Goal: Transaction & Acquisition: Purchase product/service

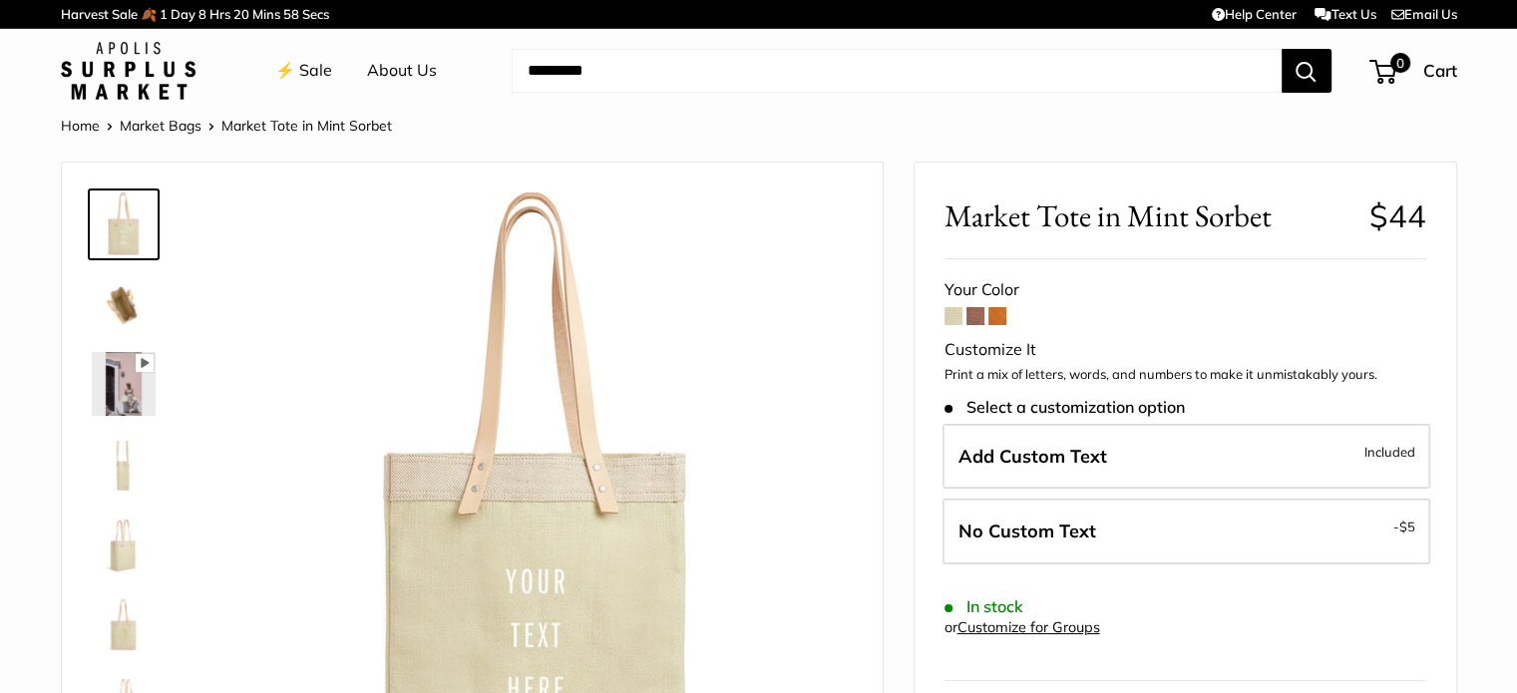
click at [972, 307] on span at bounding box center [976, 316] width 18 height 18
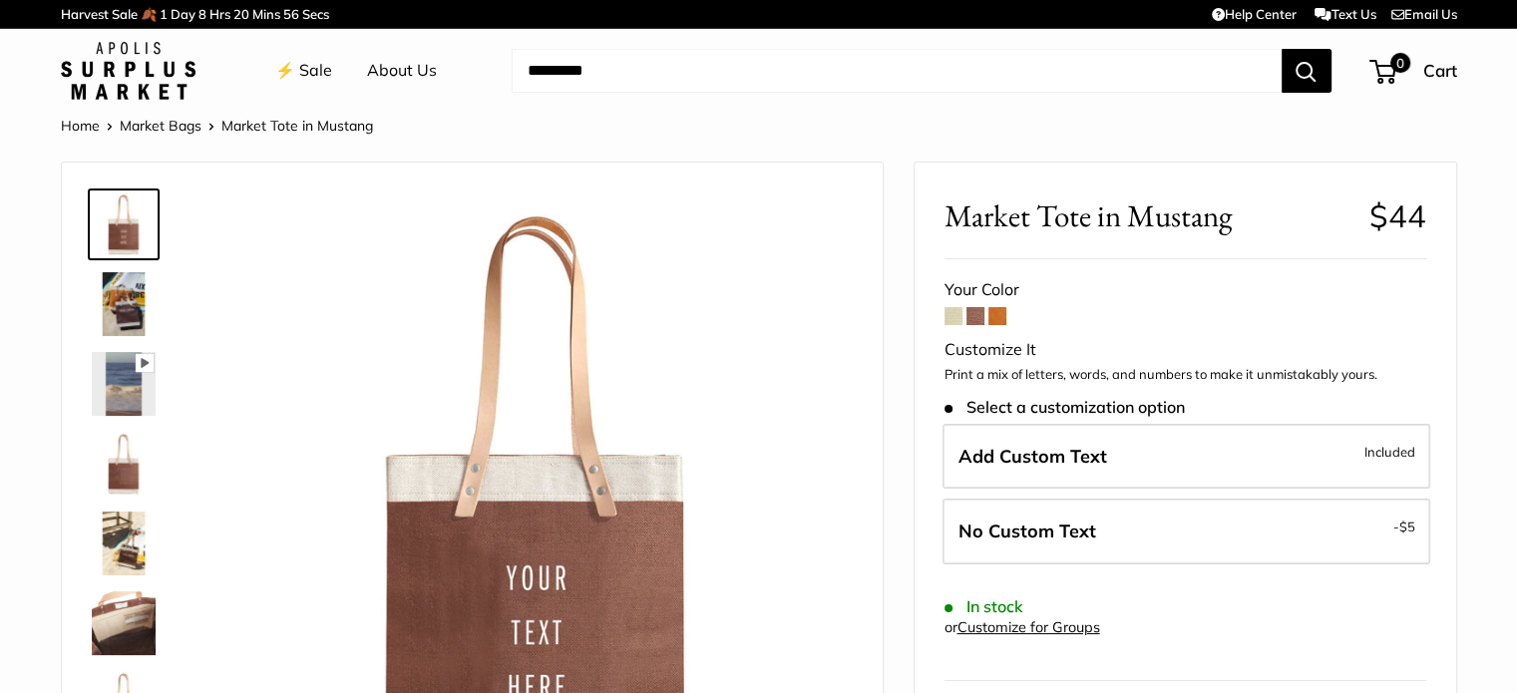
click at [994, 314] on span at bounding box center [997, 316] width 18 height 18
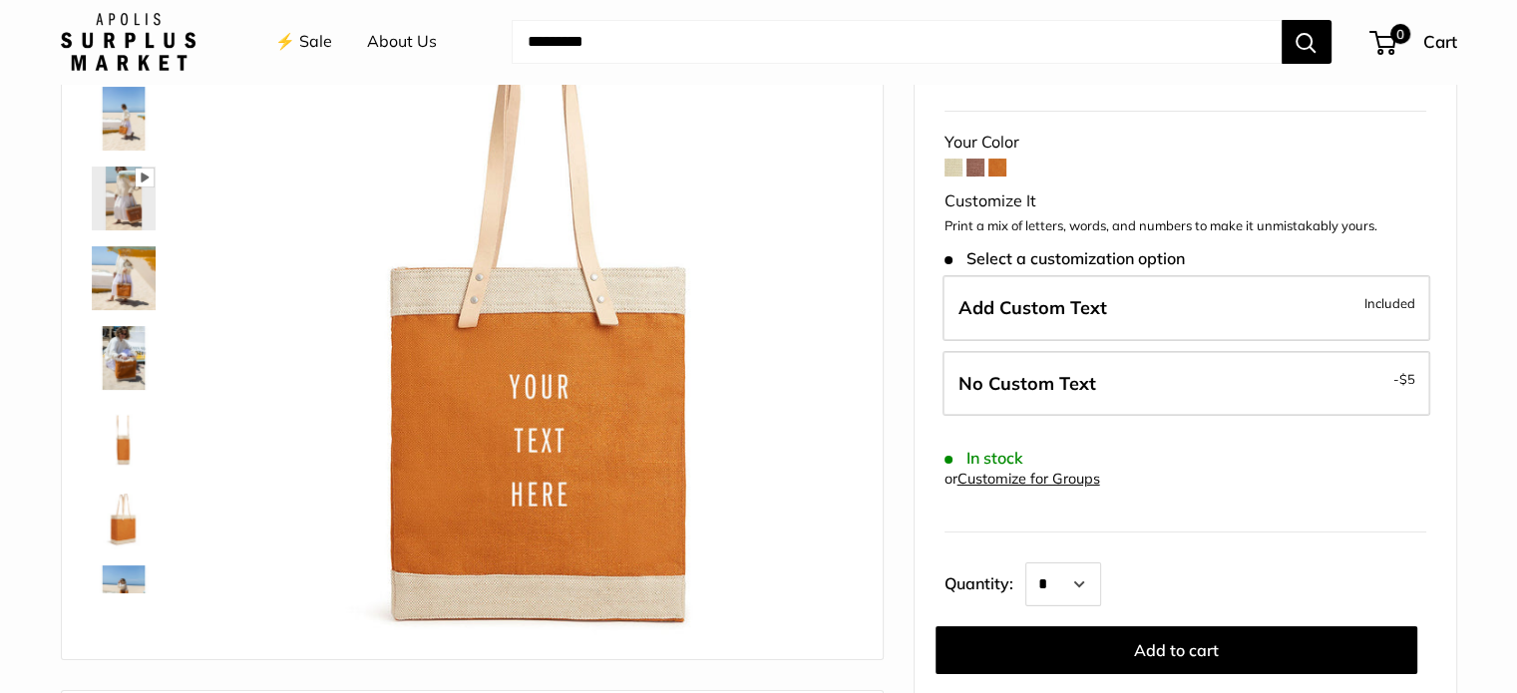
scroll to position [167, 0]
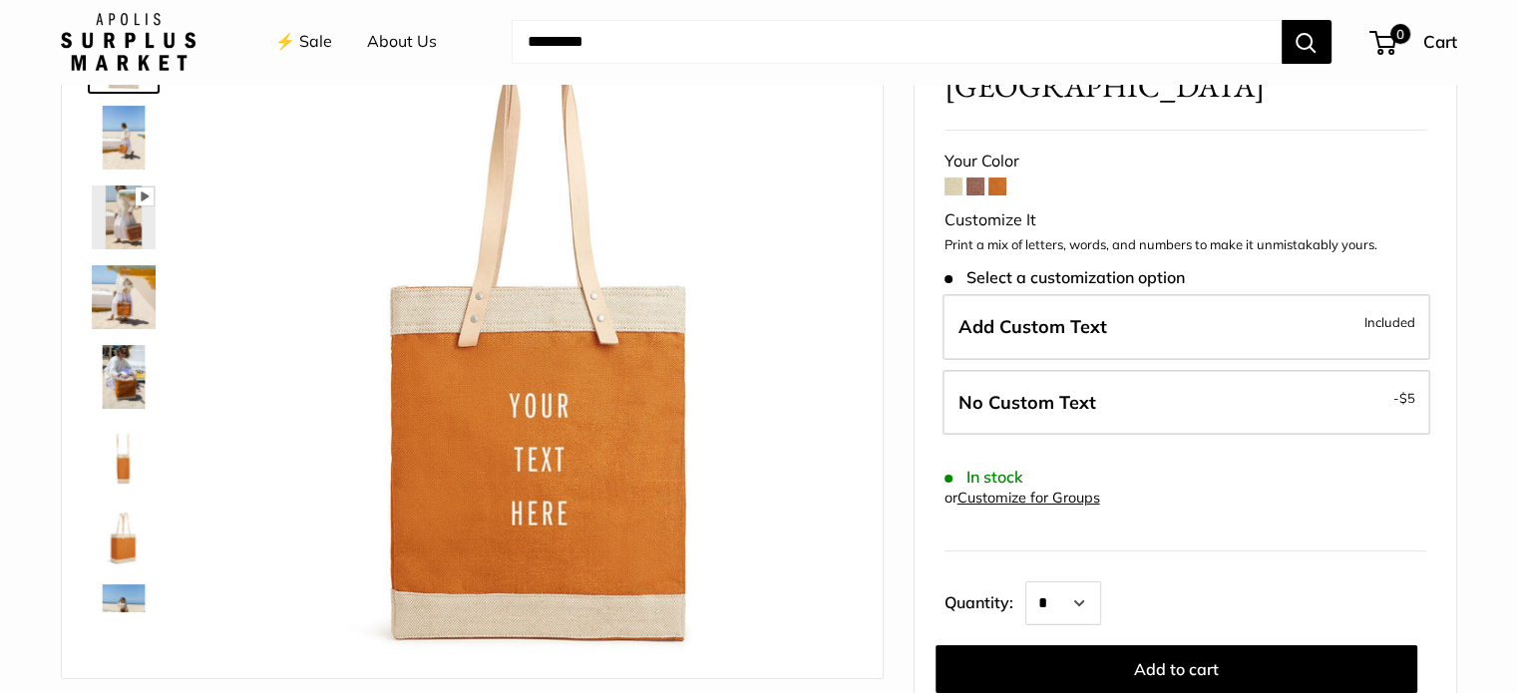
click at [979, 178] on span at bounding box center [976, 187] width 18 height 18
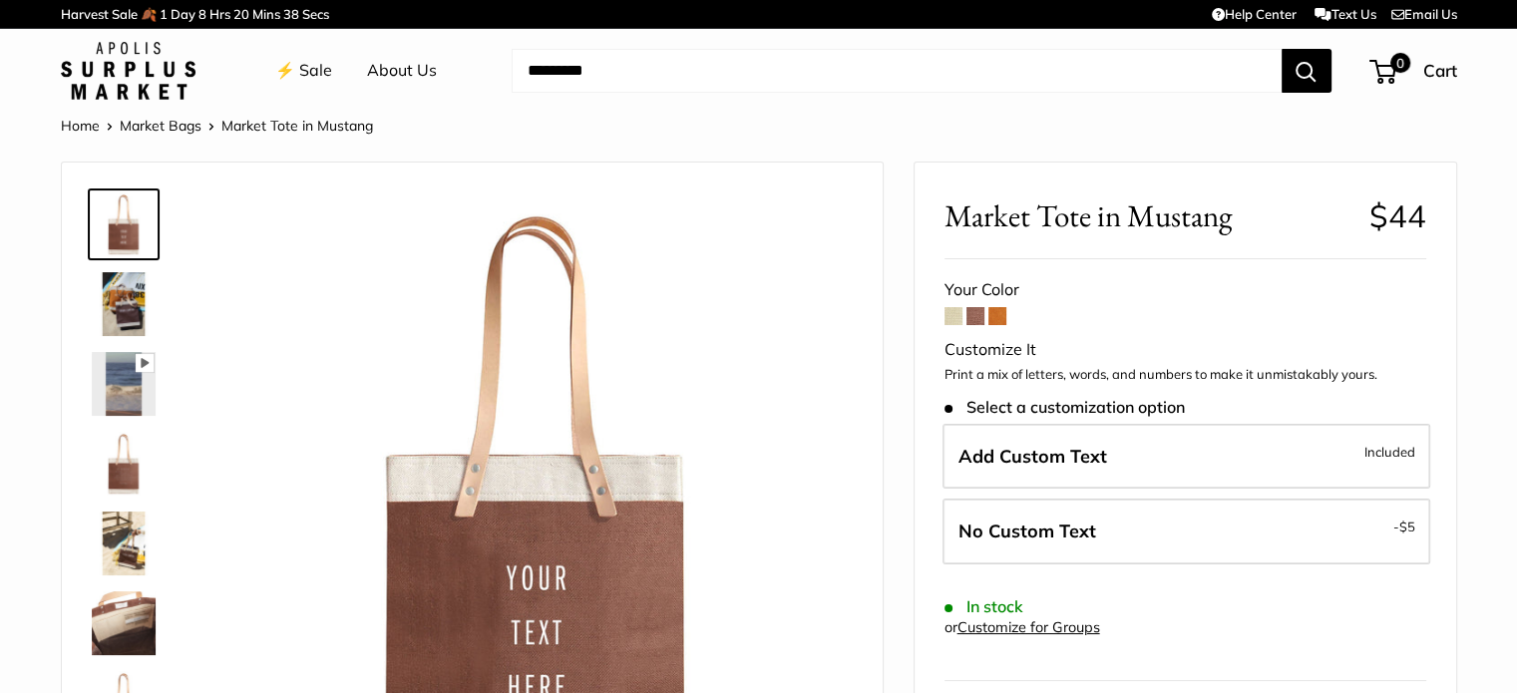
click at [678, 276] on img at bounding box center [536, 508] width 631 height 631
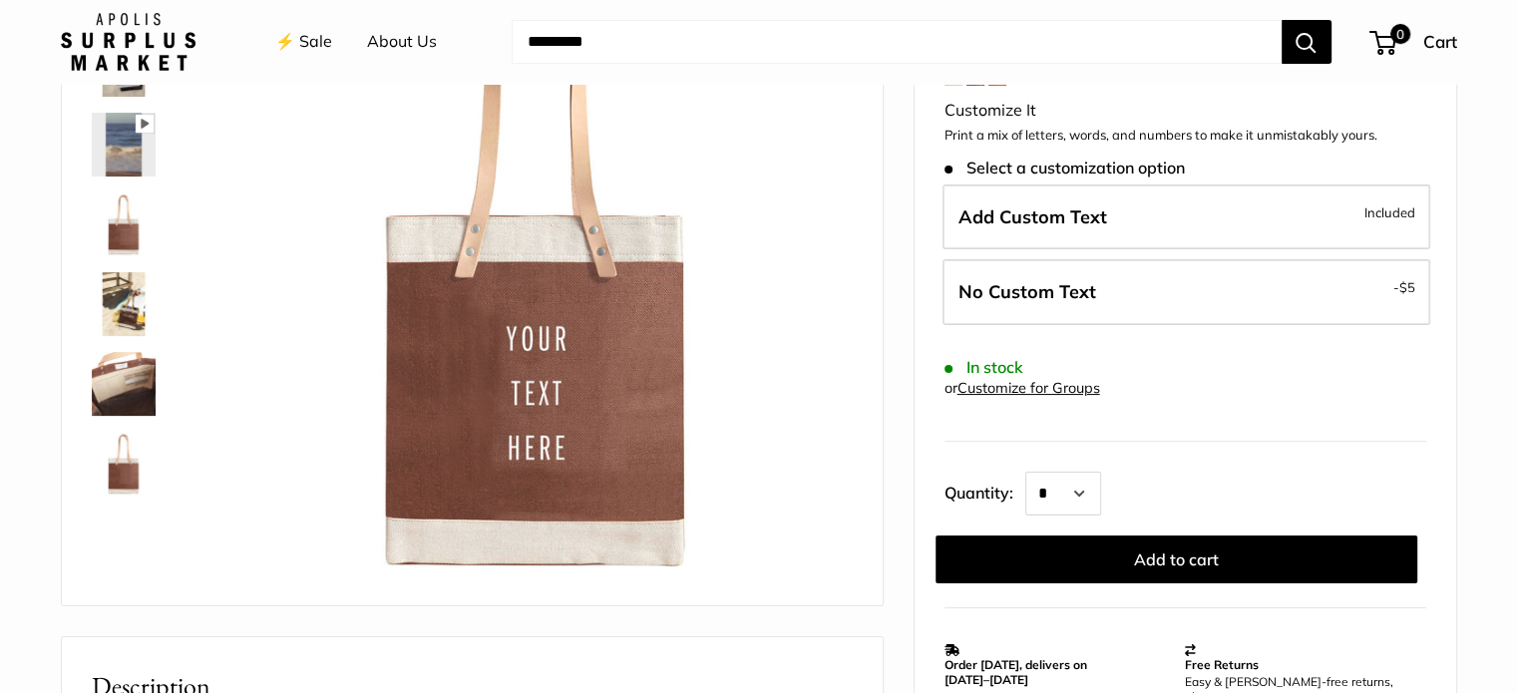
scroll to position [213, 0]
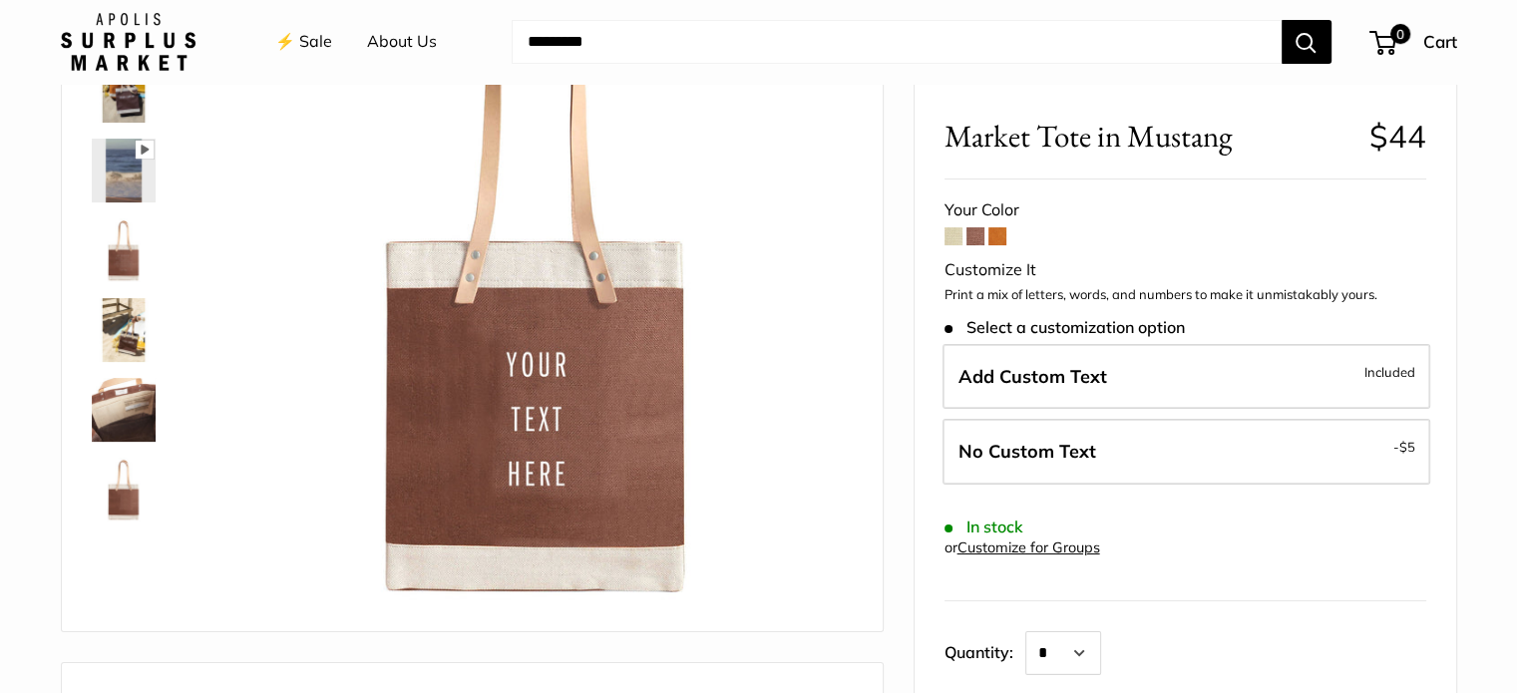
click at [1005, 234] on span at bounding box center [997, 236] width 18 height 18
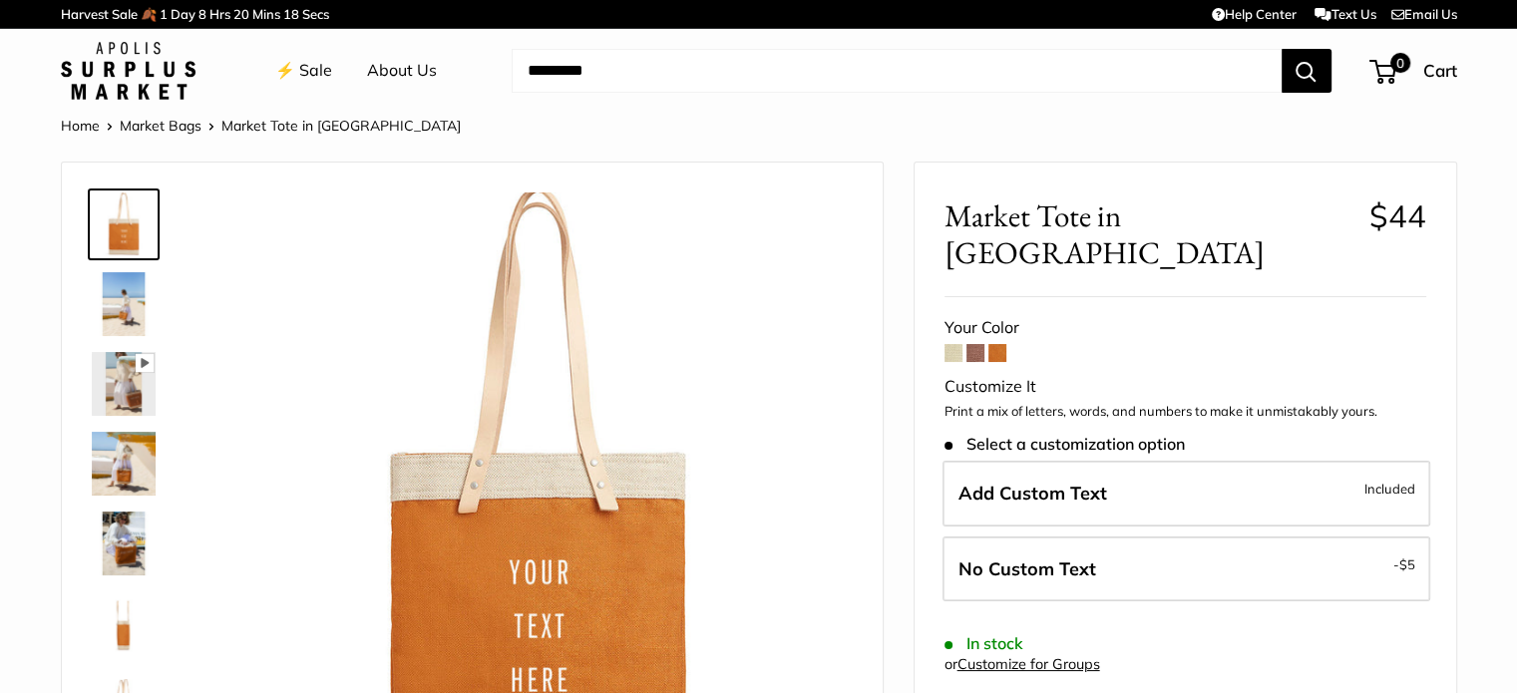
click at [978, 344] on span at bounding box center [976, 353] width 18 height 18
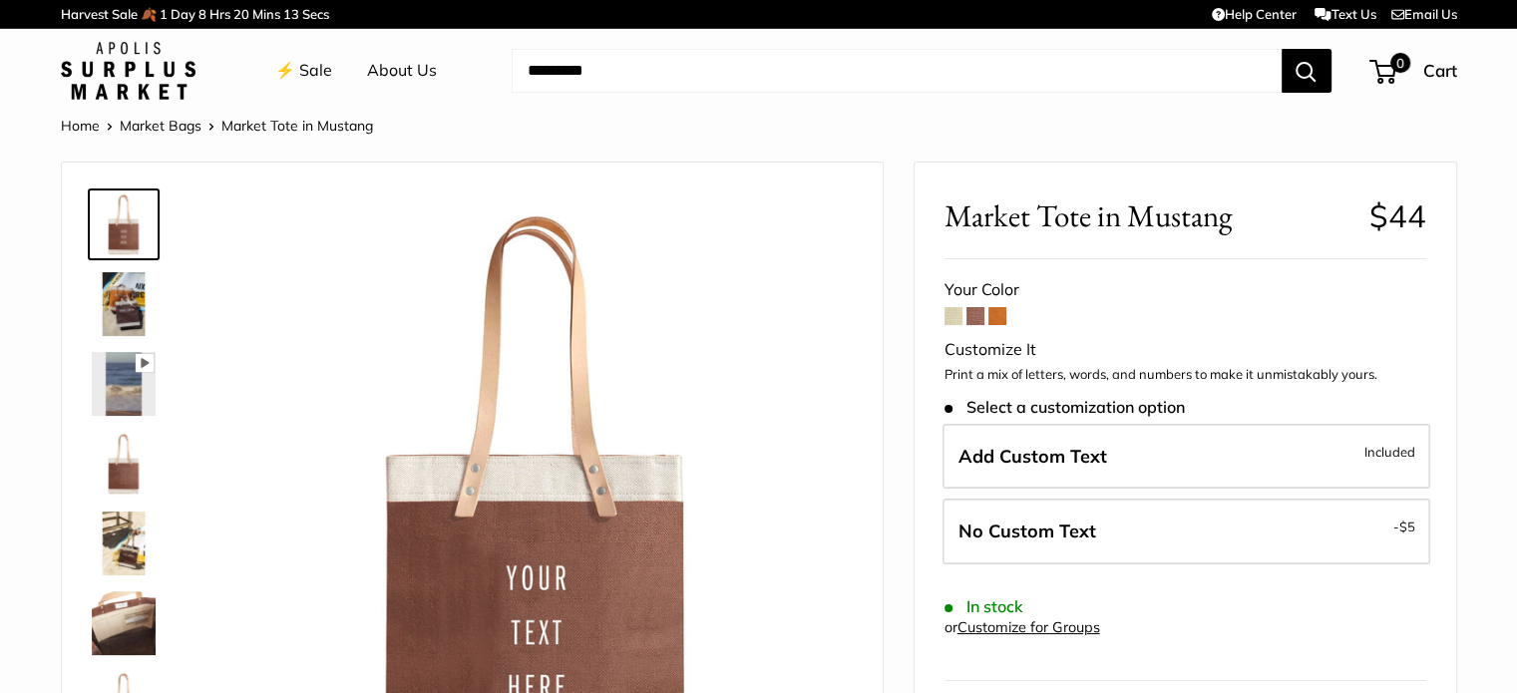
click at [950, 311] on span at bounding box center [954, 316] width 18 height 18
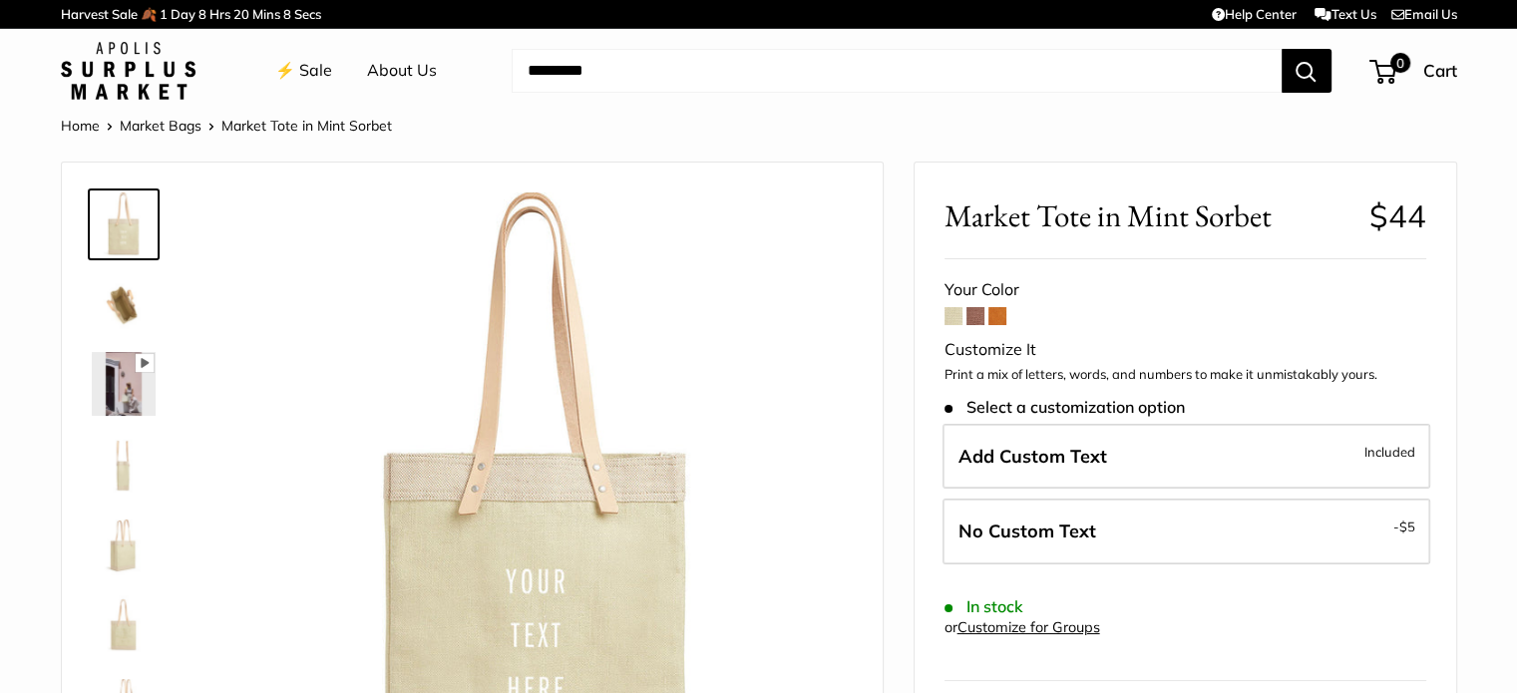
click at [974, 321] on span at bounding box center [976, 316] width 18 height 18
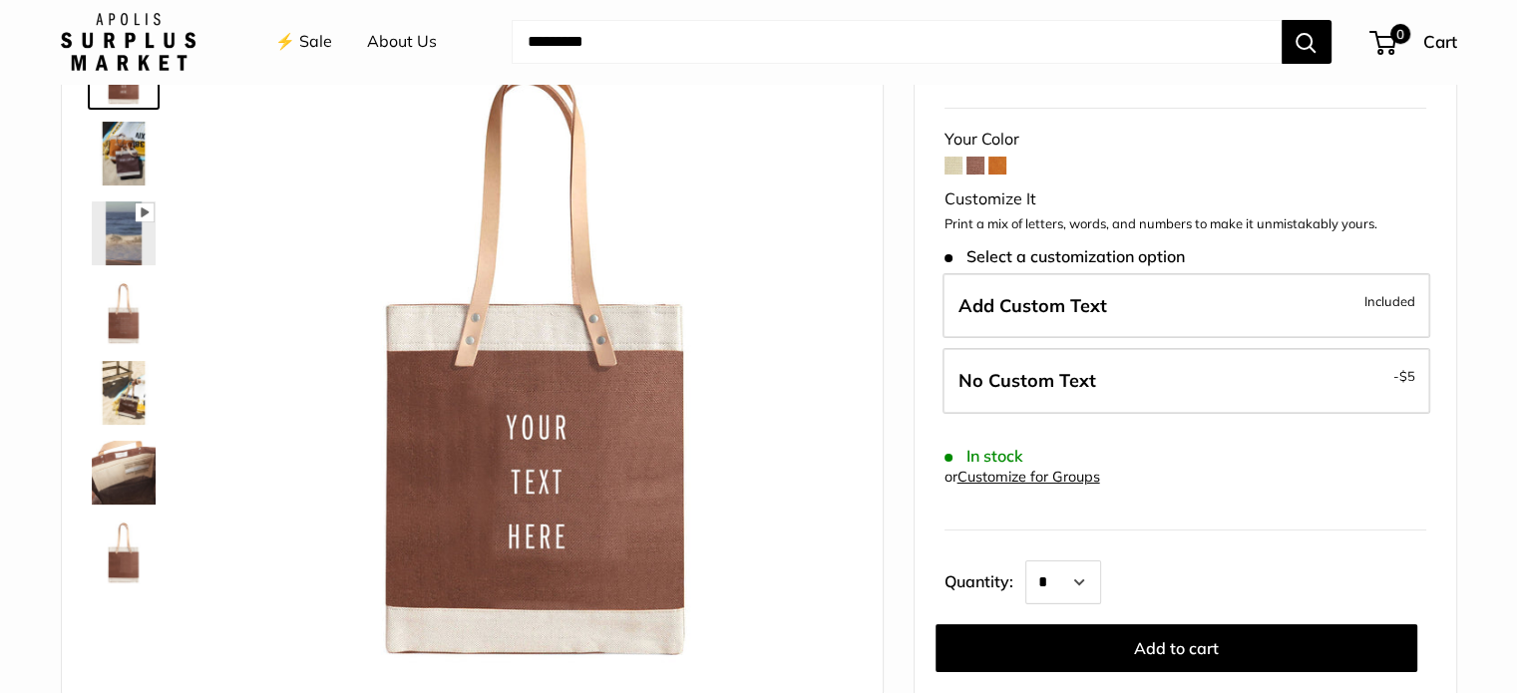
scroll to position [140, 0]
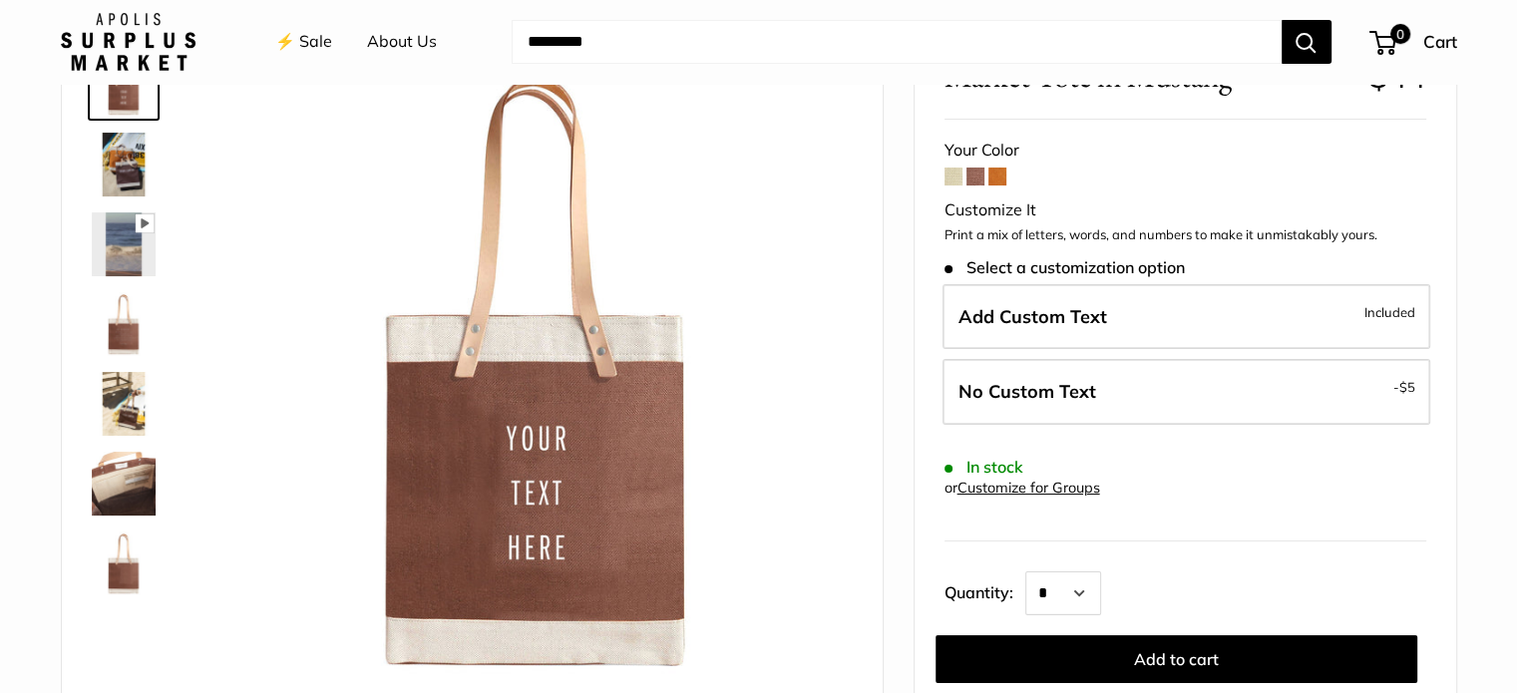
click at [319, 47] on link "⚡️ Sale" at bounding box center [303, 42] width 57 height 30
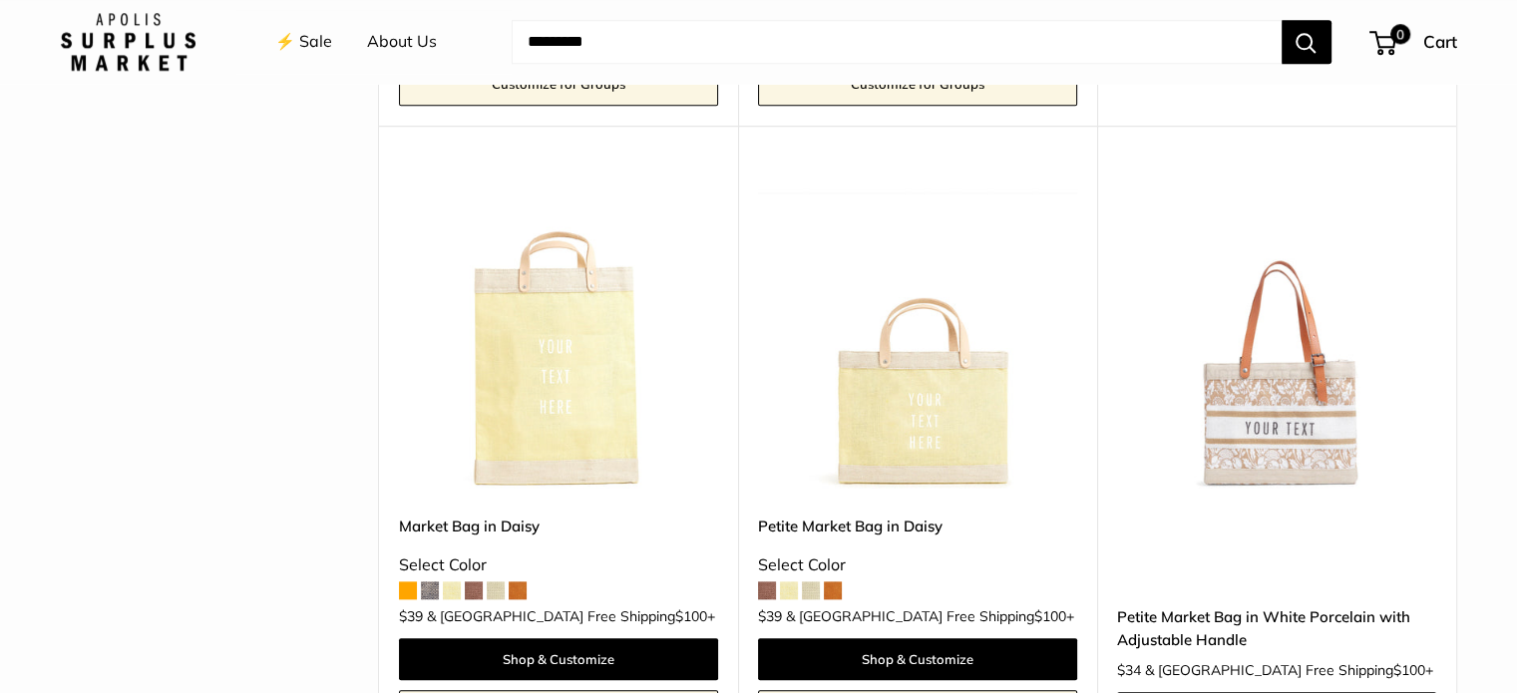
scroll to position [2114, 0]
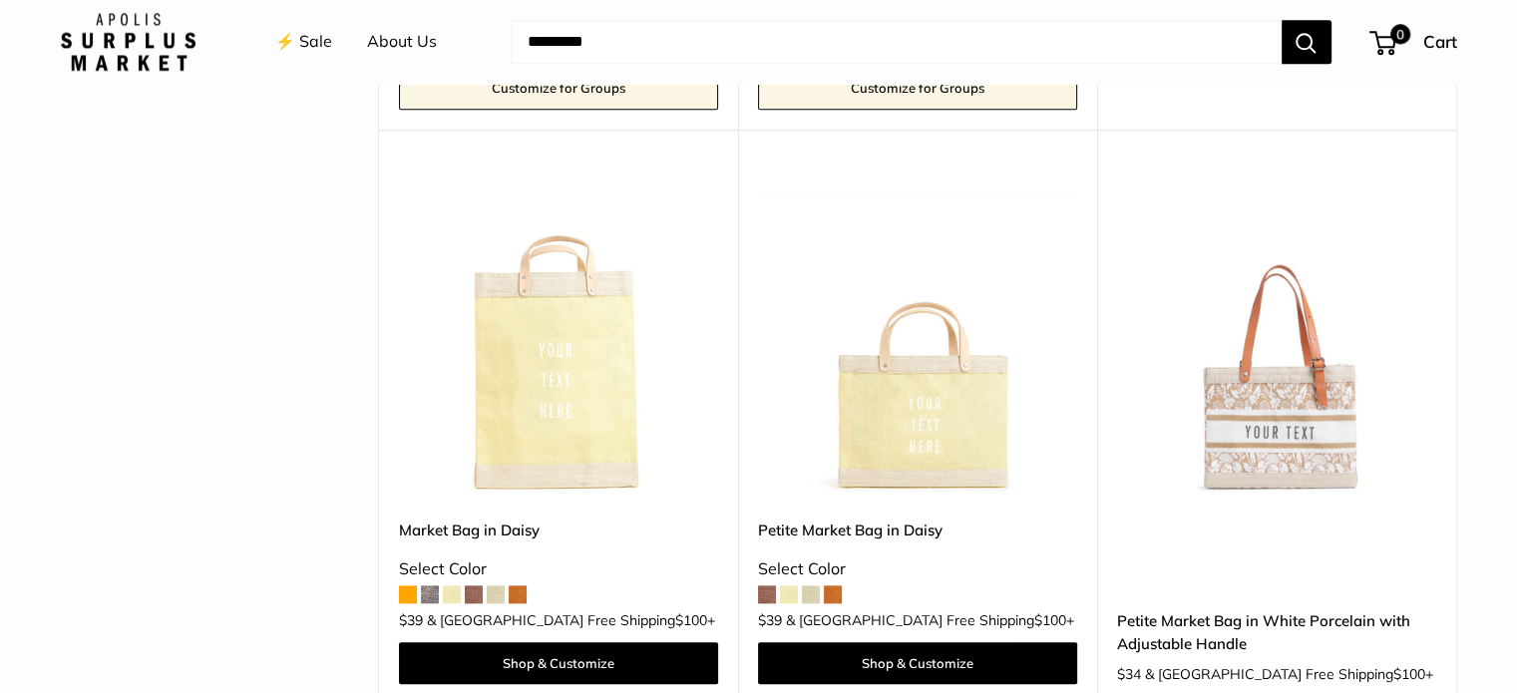
click at [0, 0] on img at bounding box center [0, 0] width 0 height 0
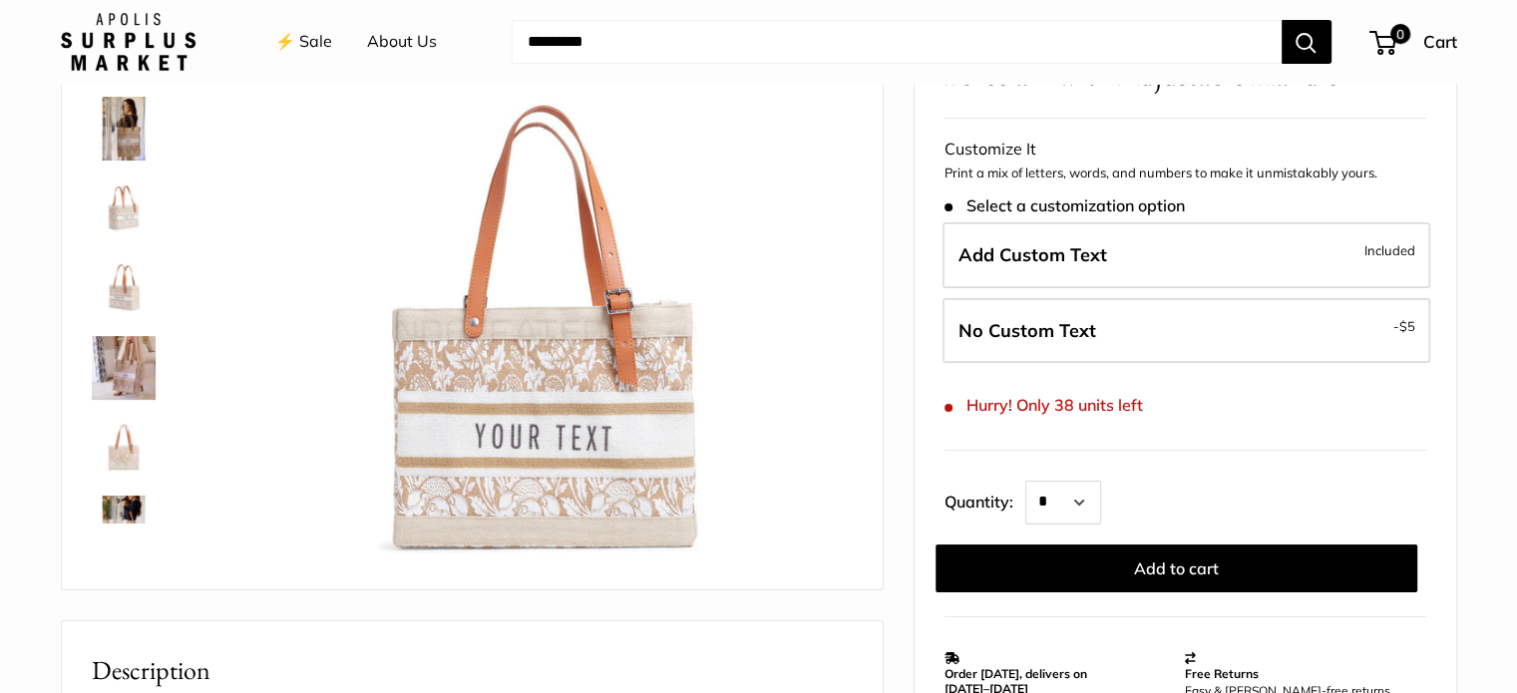
scroll to position [253, 0]
click at [281, 44] on link "⚡️ Sale" at bounding box center [303, 42] width 57 height 30
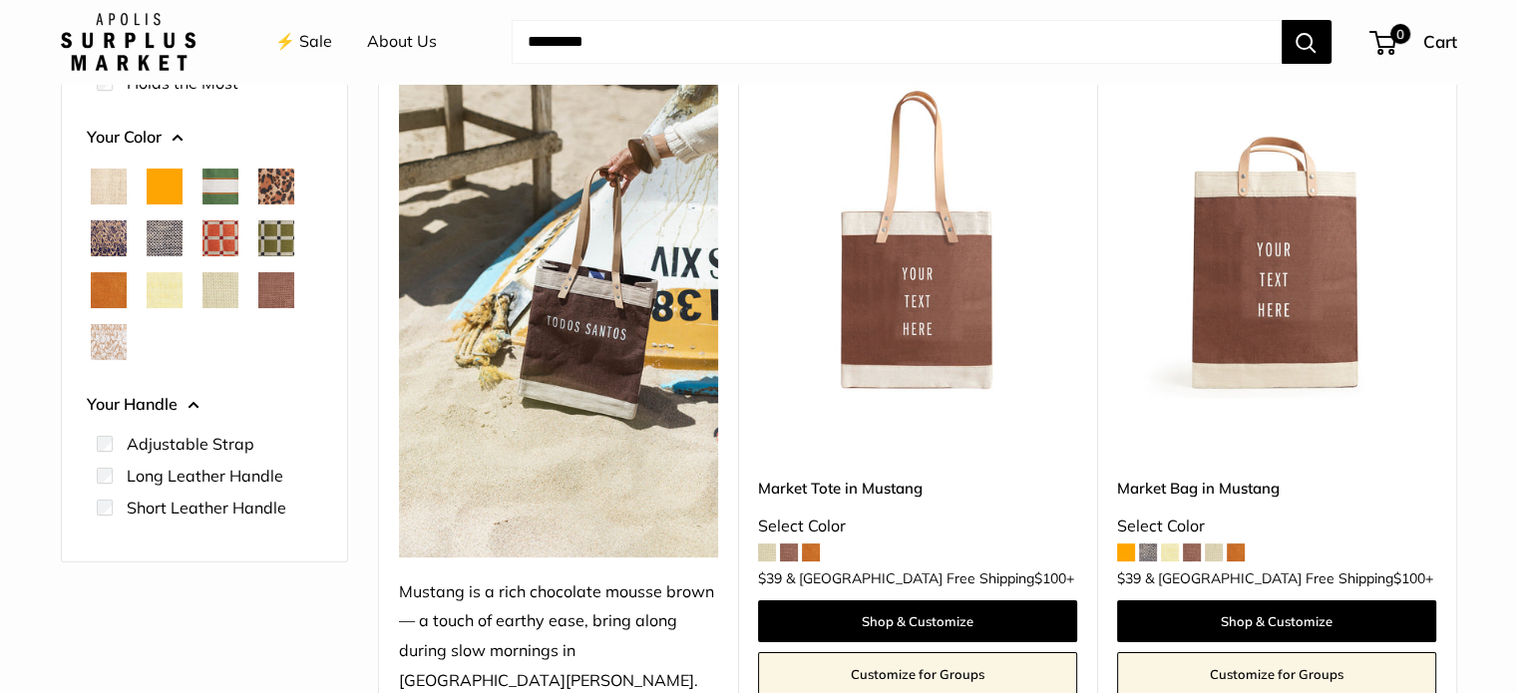
scroll to position [271, 0]
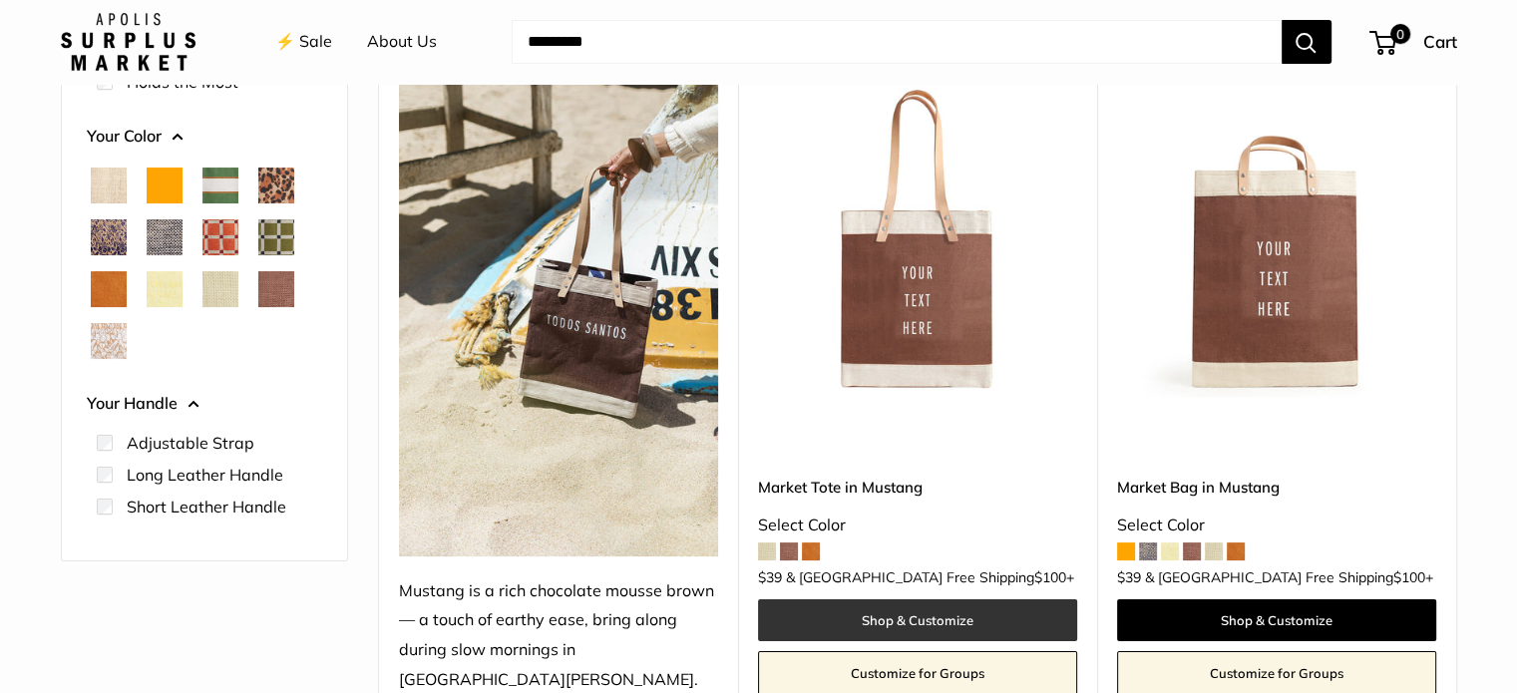
click at [921, 599] on link "Shop & Customize" at bounding box center [917, 620] width 319 height 42
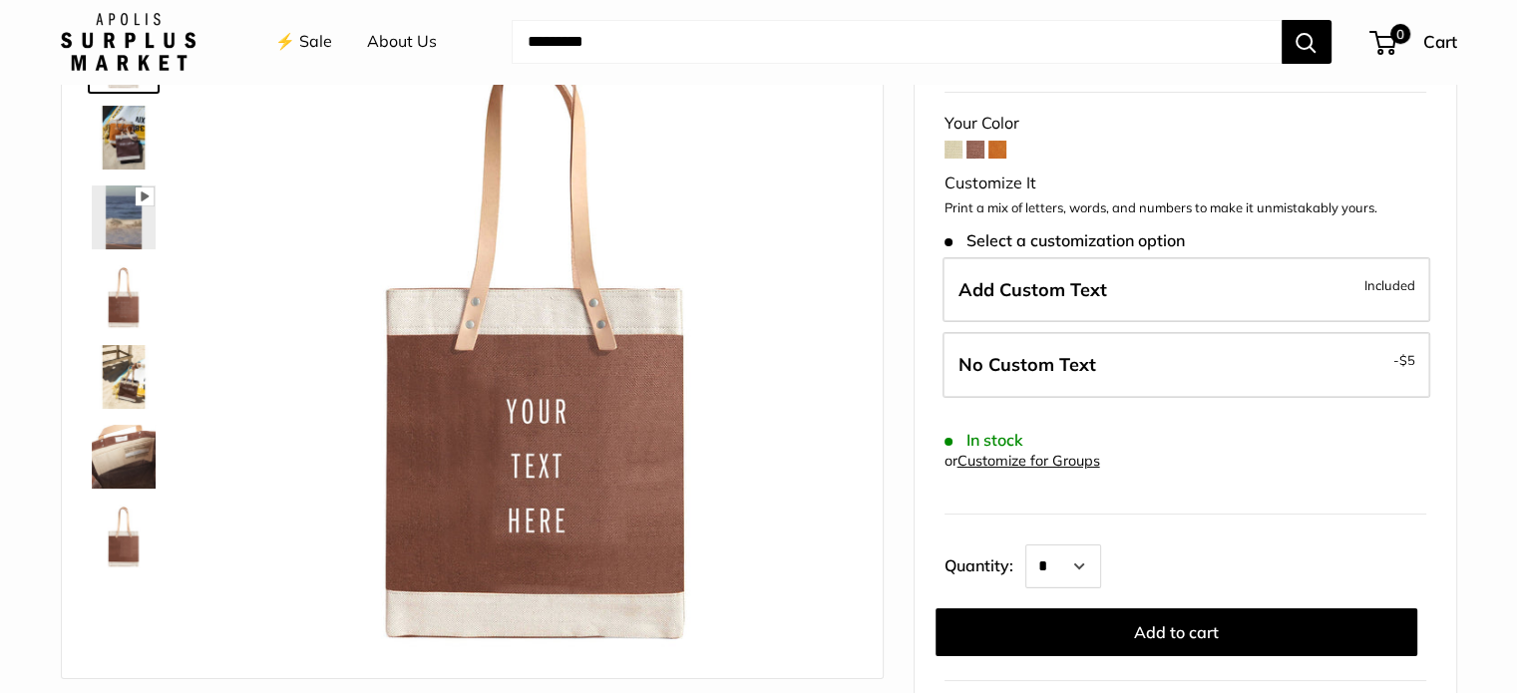
scroll to position [166, 0]
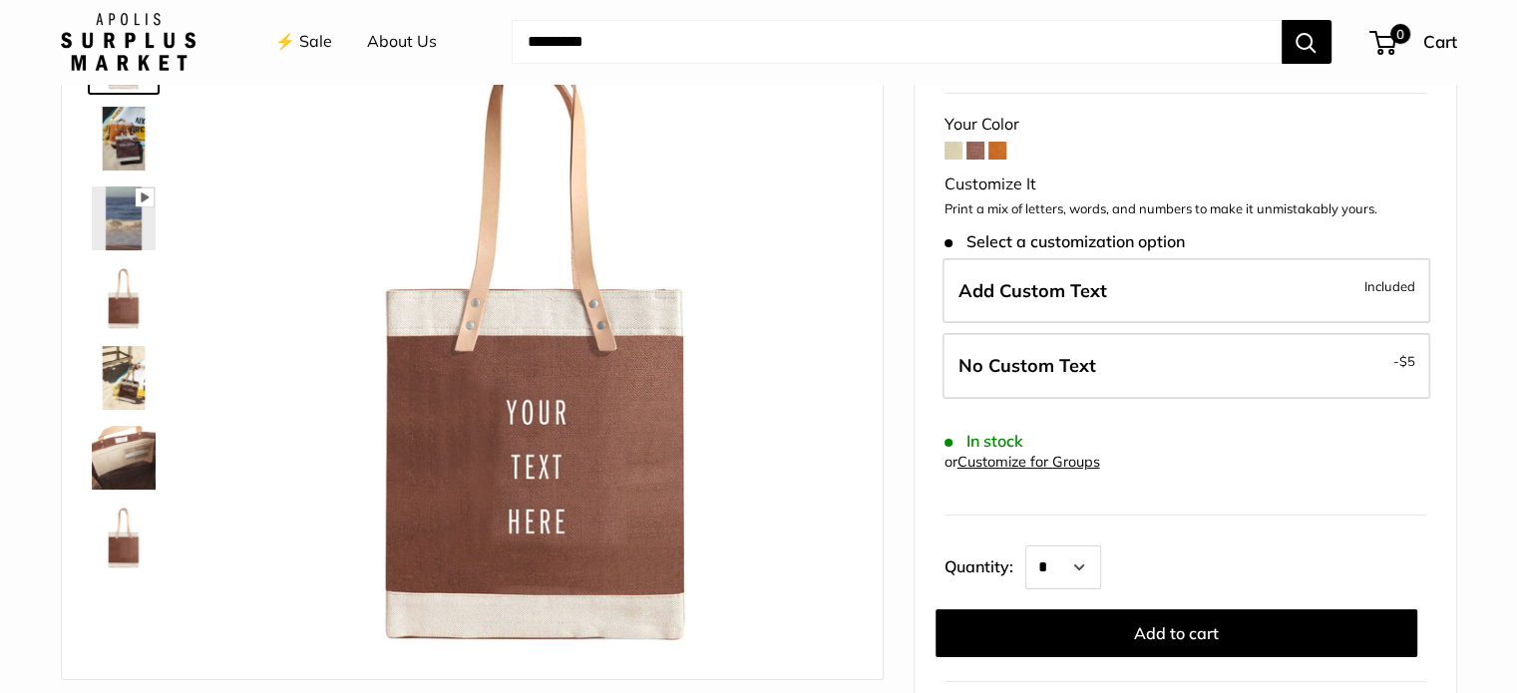
click at [320, 40] on link "⚡️ Sale" at bounding box center [303, 42] width 57 height 30
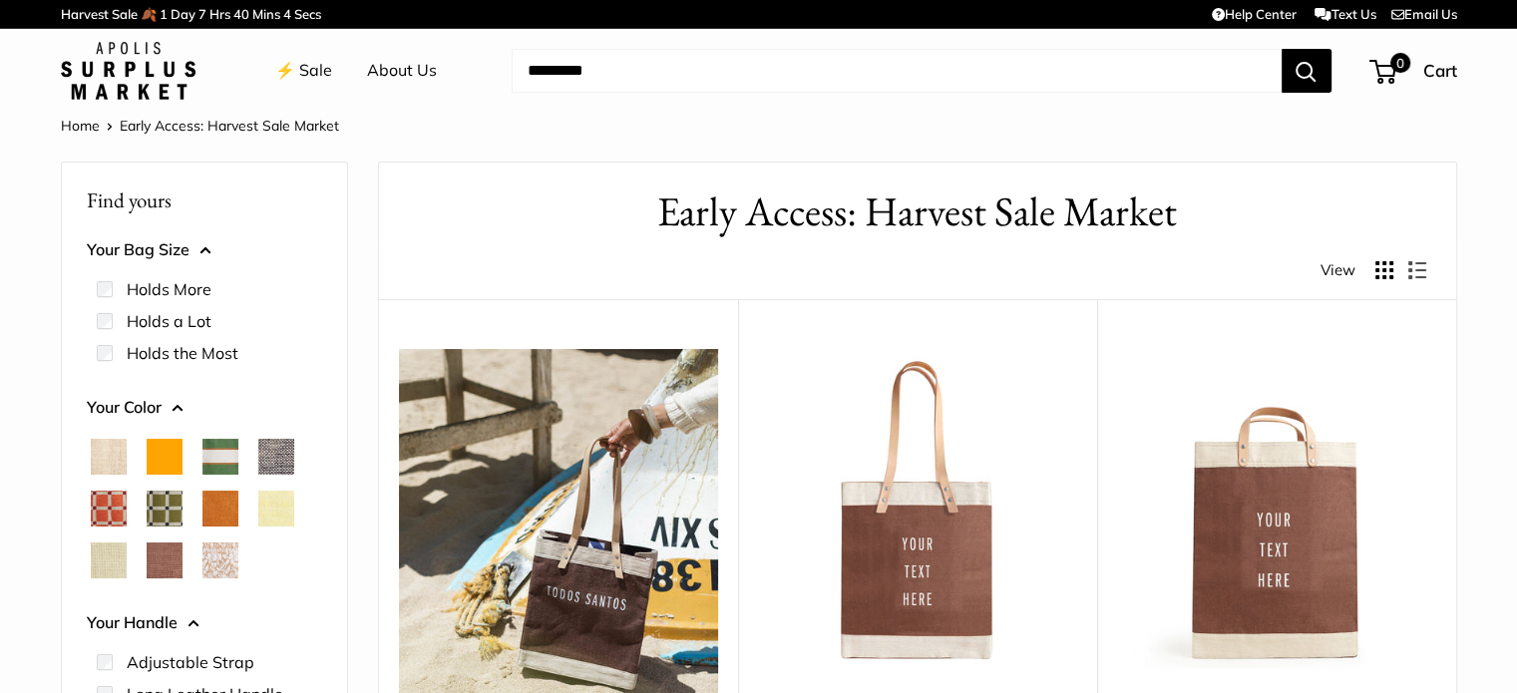
scroll to position [12, 0]
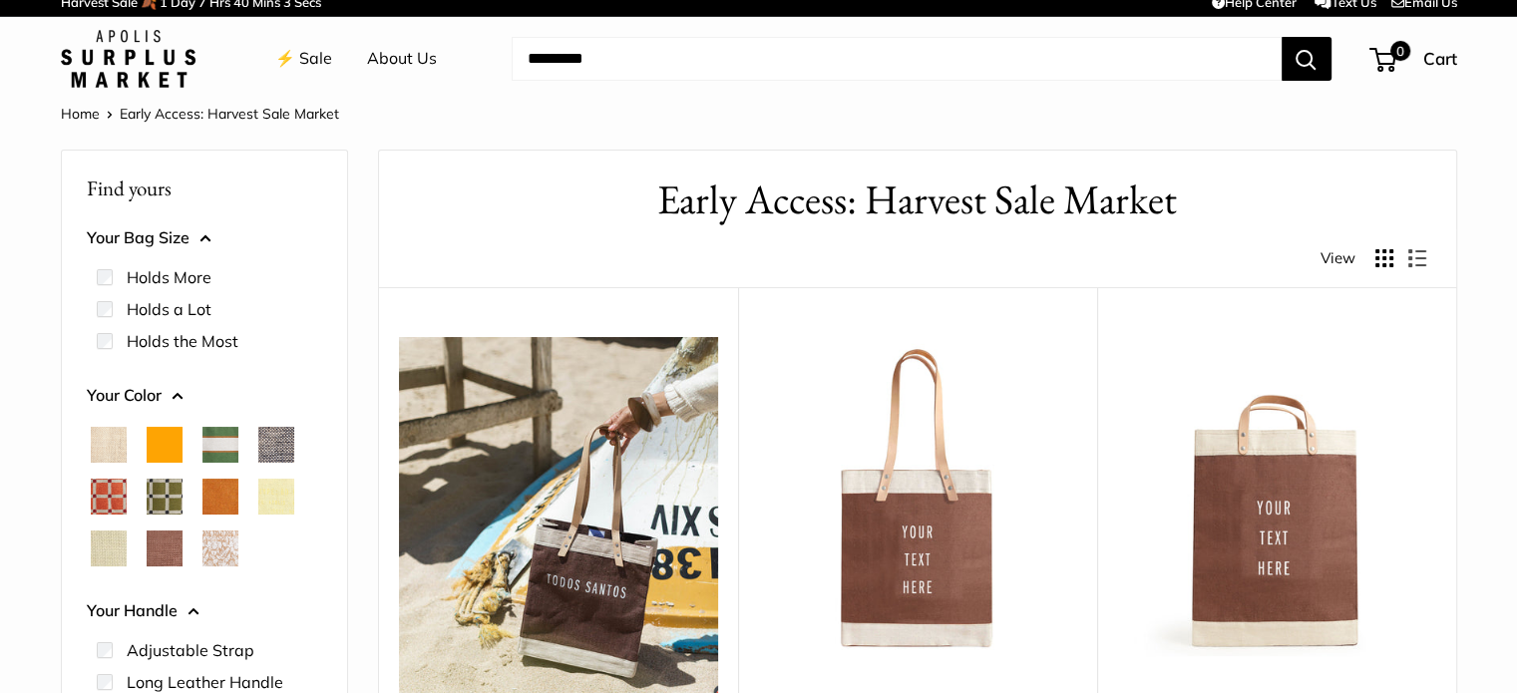
click at [166, 506] on span "Chenille Window Sage" at bounding box center [165, 497] width 36 height 36
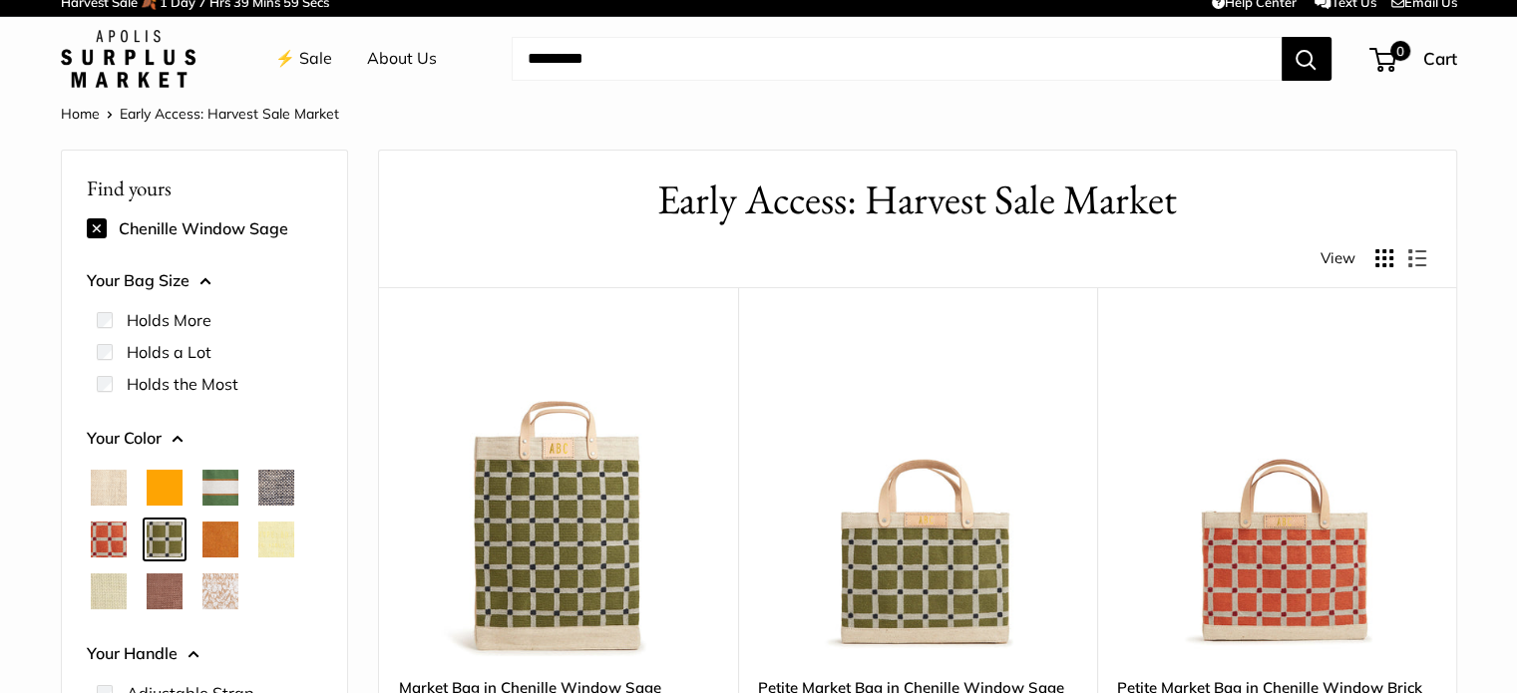
click at [0, 0] on img at bounding box center [0, 0] width 0 height 0
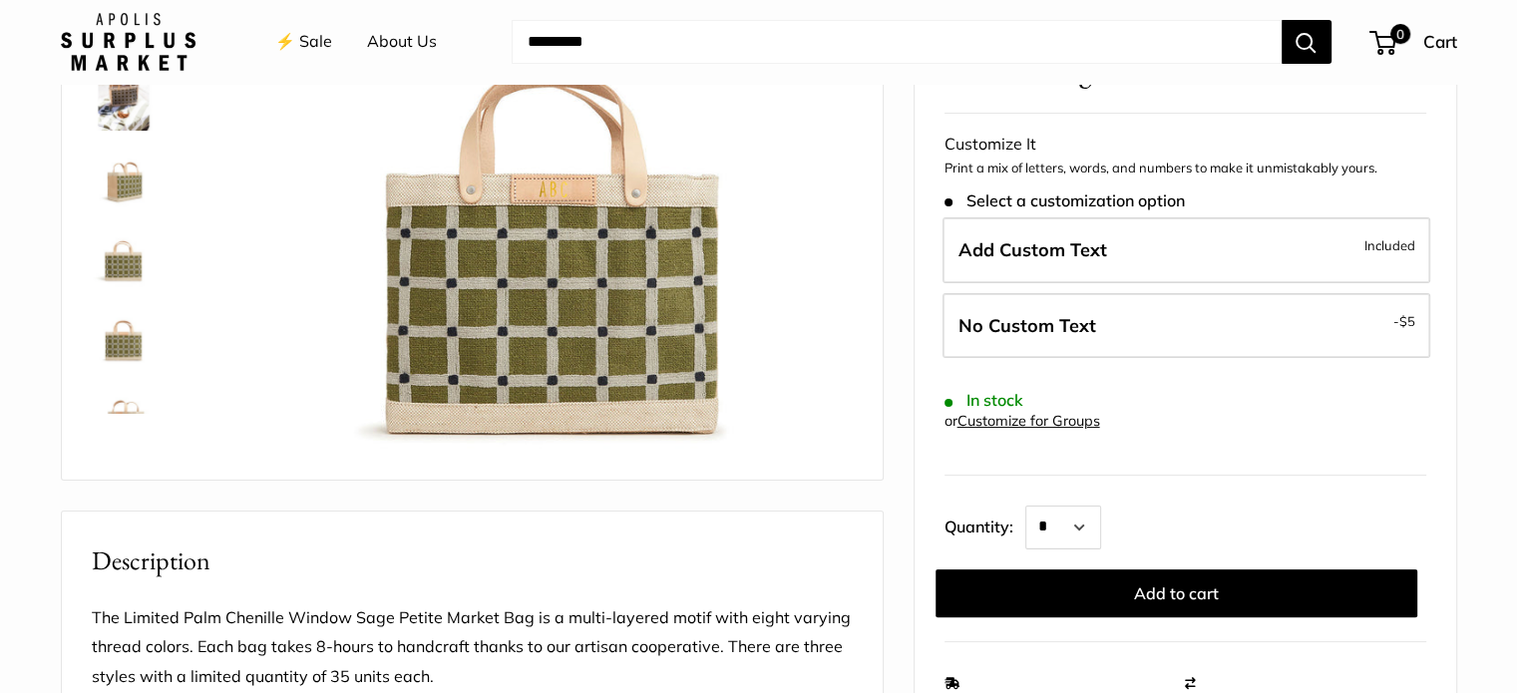
scroll to position [362, 0]
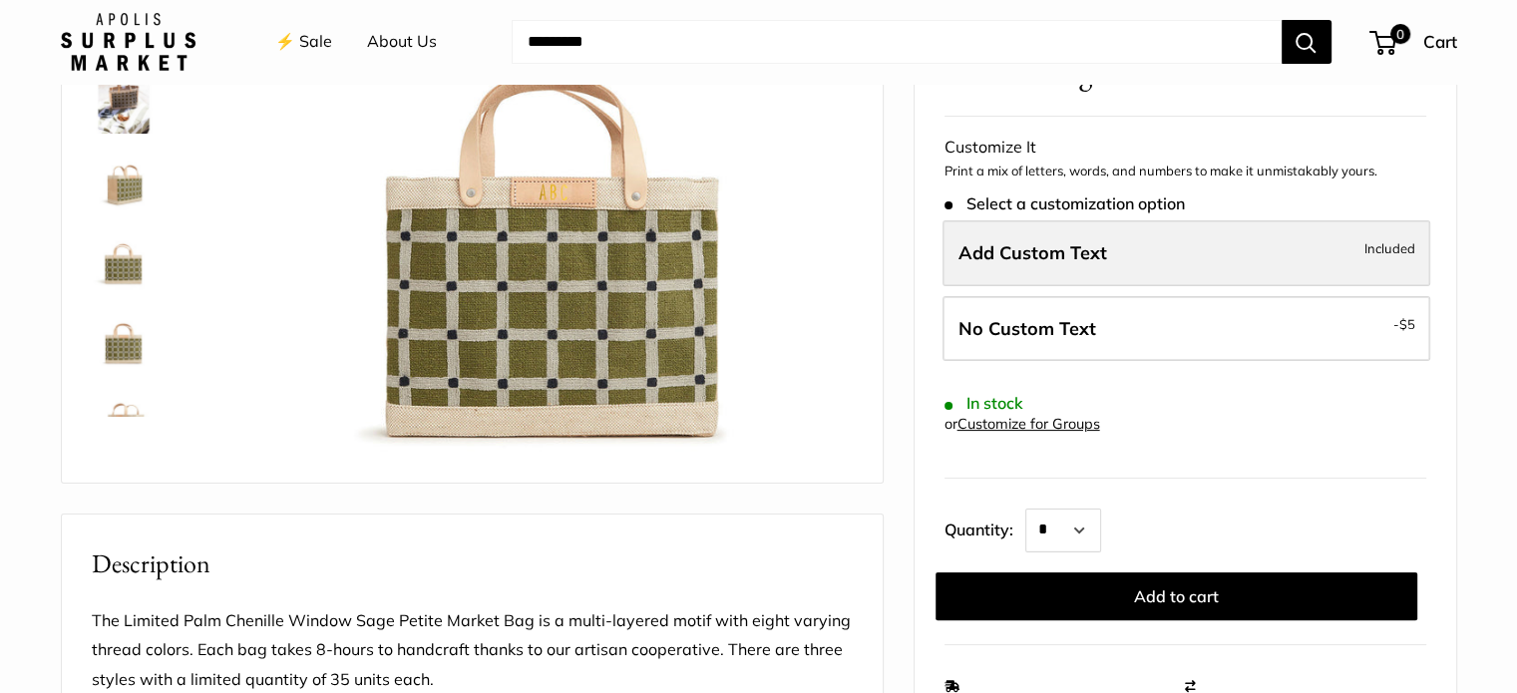
click at [1212, 262] on label "Add Custom Text Included" at bounding box center [1187, 254] width 488 height 66
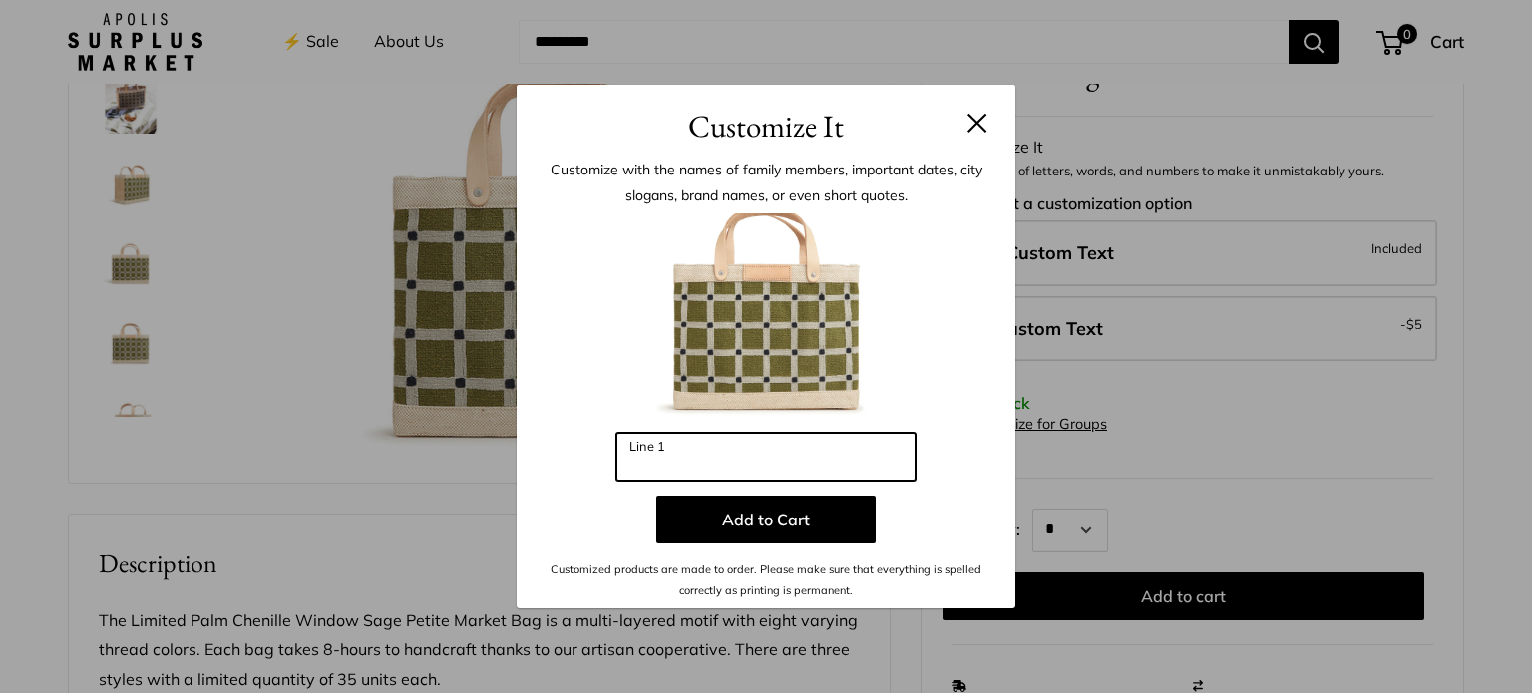
click at [689, 458] on input "Line 1" at bounding box center [765, 457] width 299 height 48
type input "***"
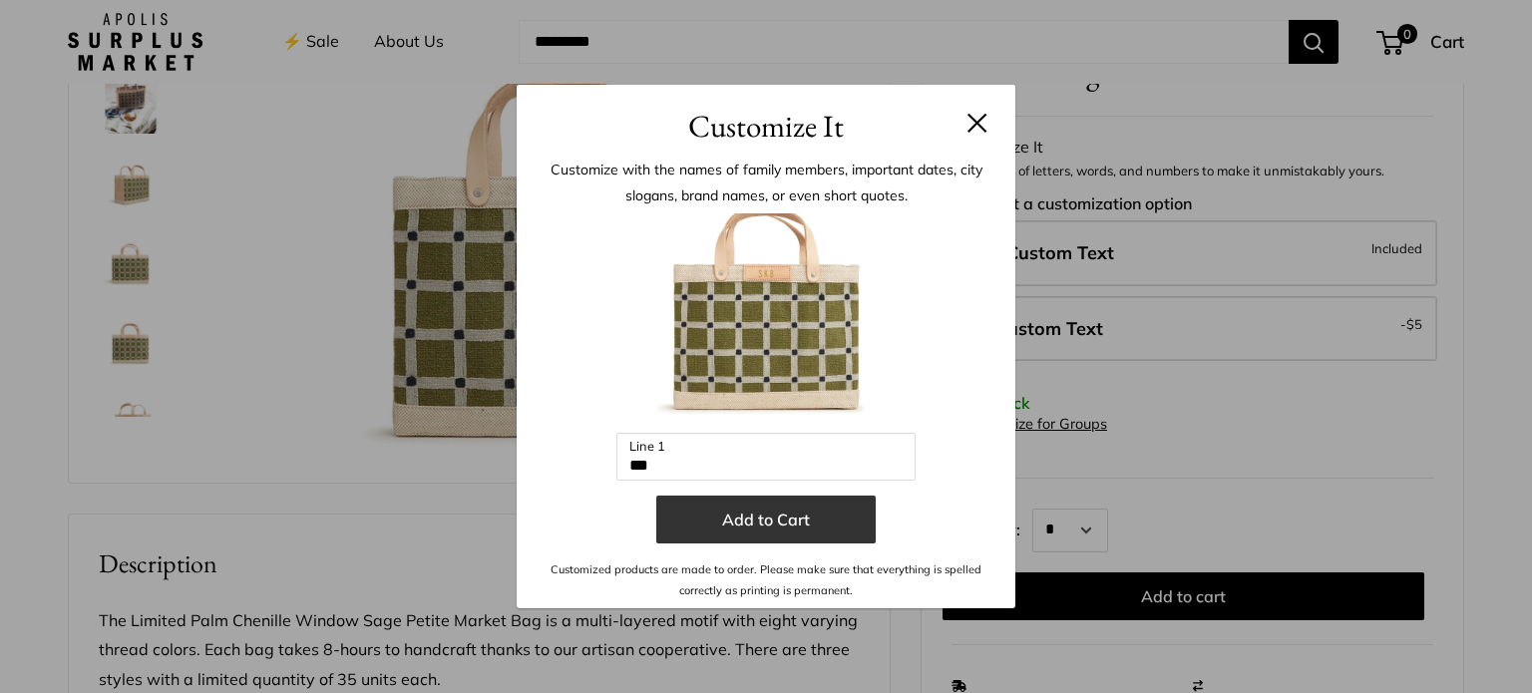
click at [761, 526] on button "Add to Cart" at bounding box center [765, 520] width 219 height 48
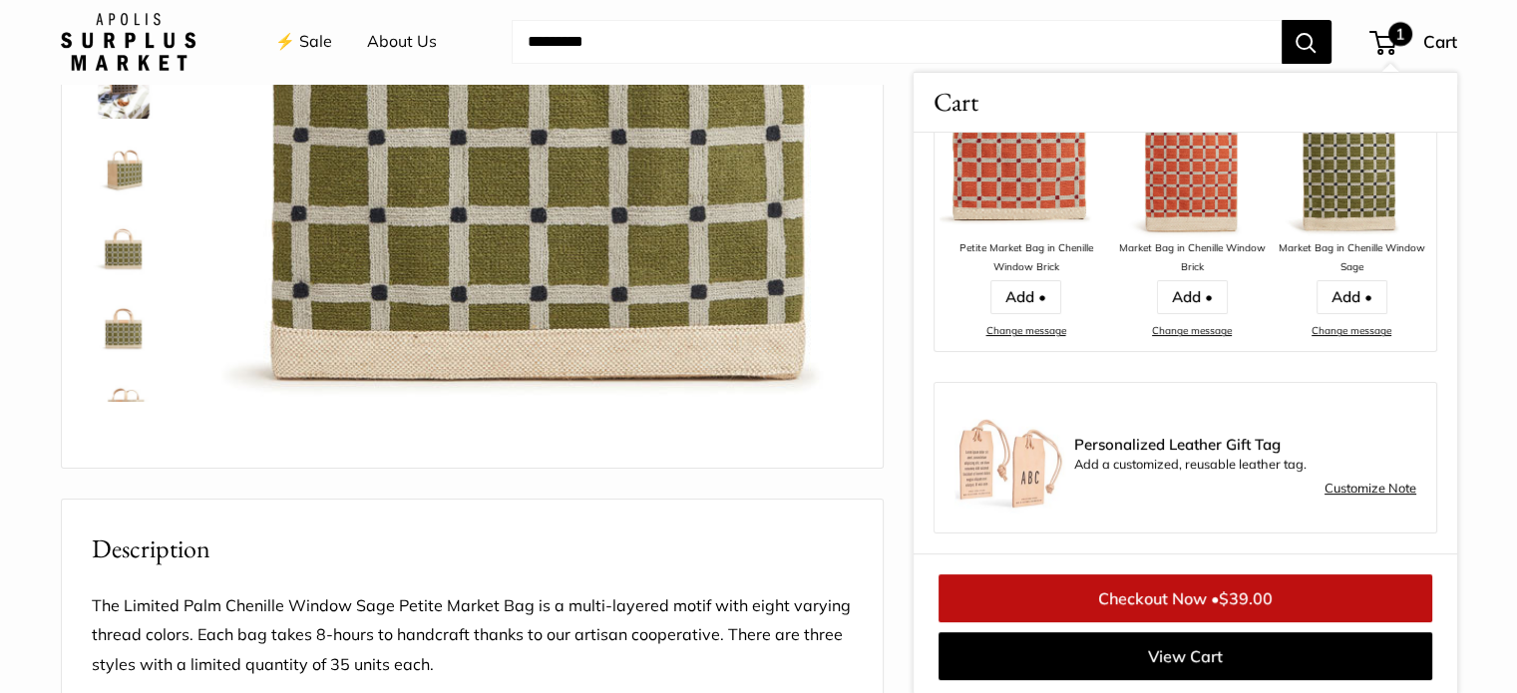
scroll to position [317, 0]
drag, startPoint x: 693, startPoint y: 462, endPoint x: 455, endPoint y: 485, distance: 239.5
click at [455, 485] on div at bounding box center [472, 618] width 823 height 1667
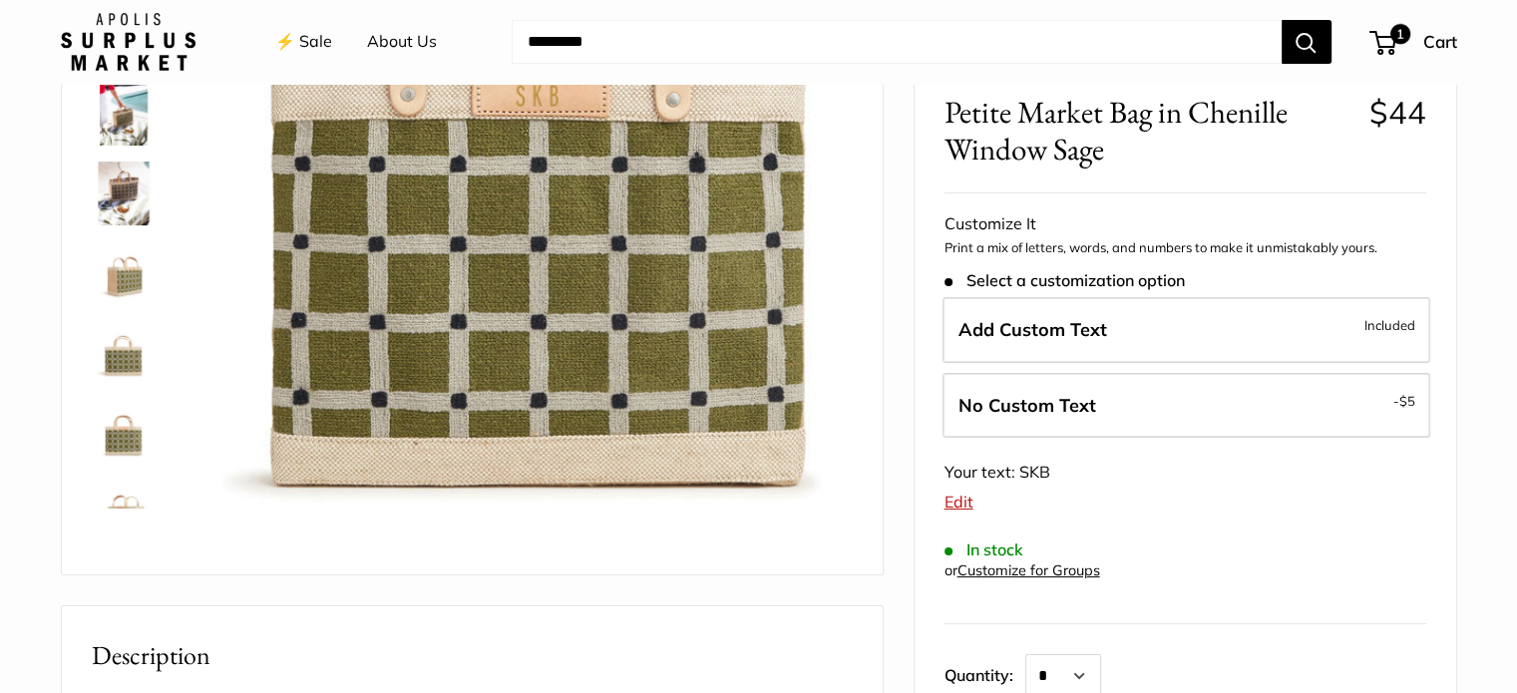
scroll to position [269, 0]
